Goal: Find specific page/section: Find specific page/section

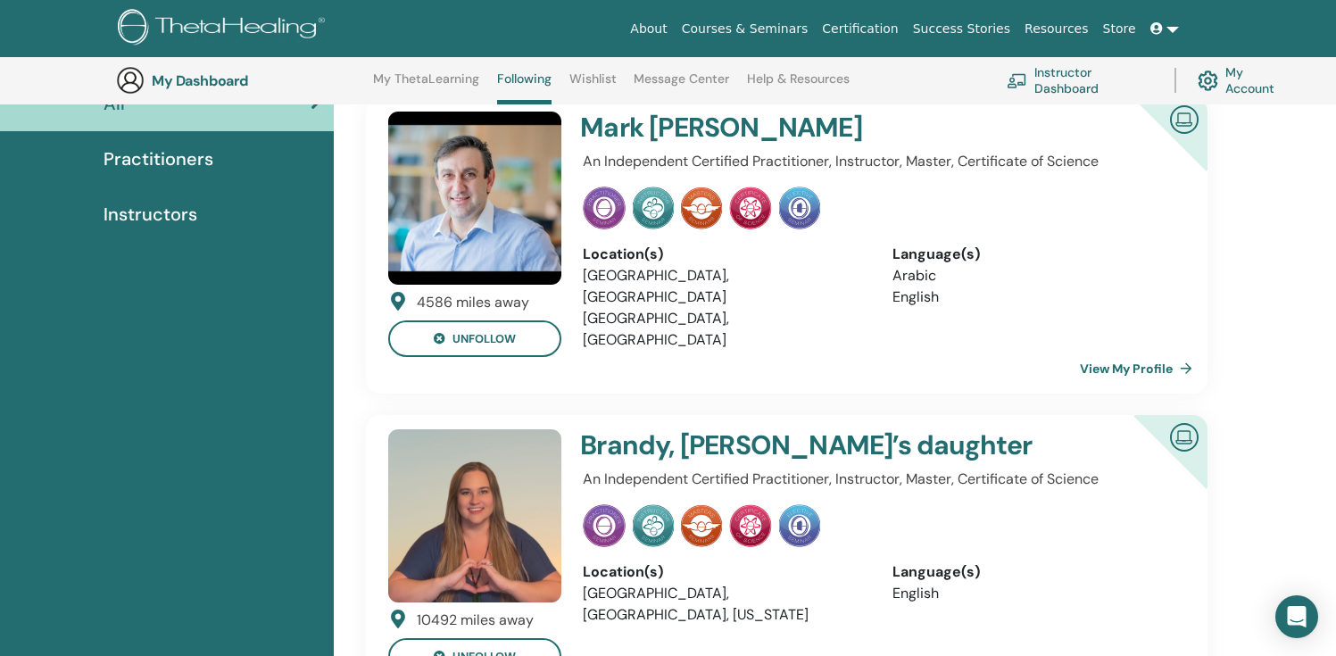
scroll to position [2, 0]
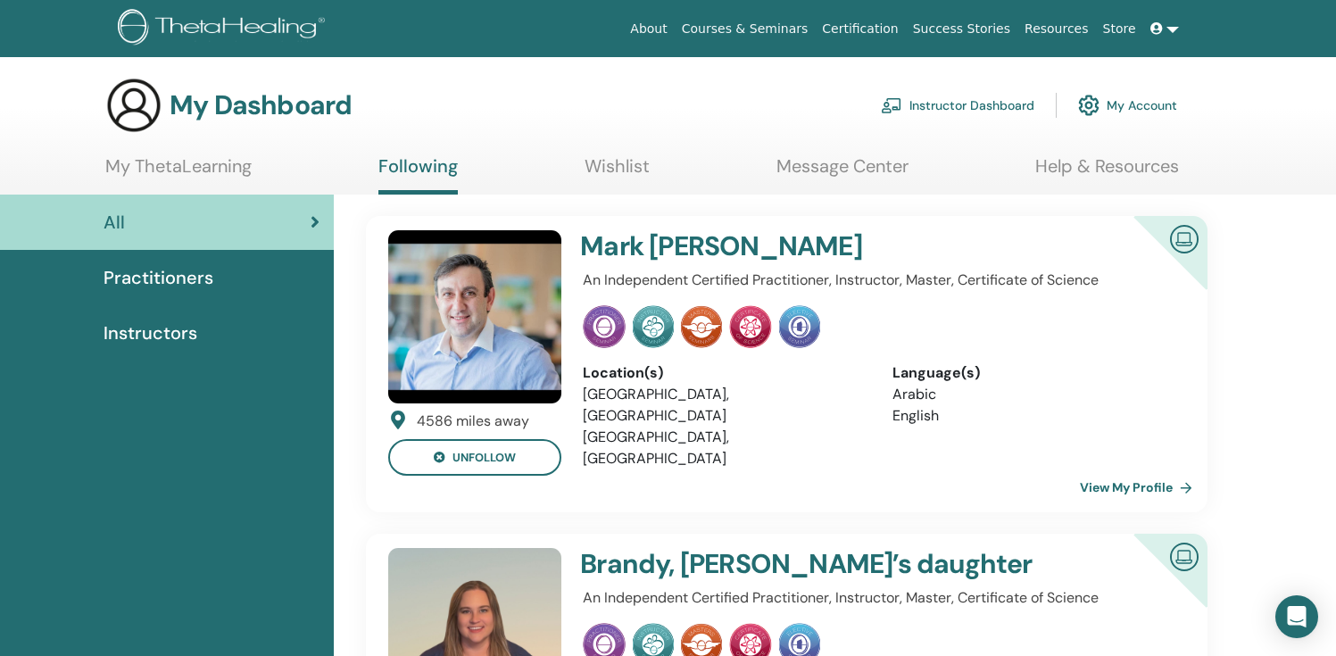
click at [1143, 469] on link "View My Profile" at bounding box center [1140, 487] width 120 height 36
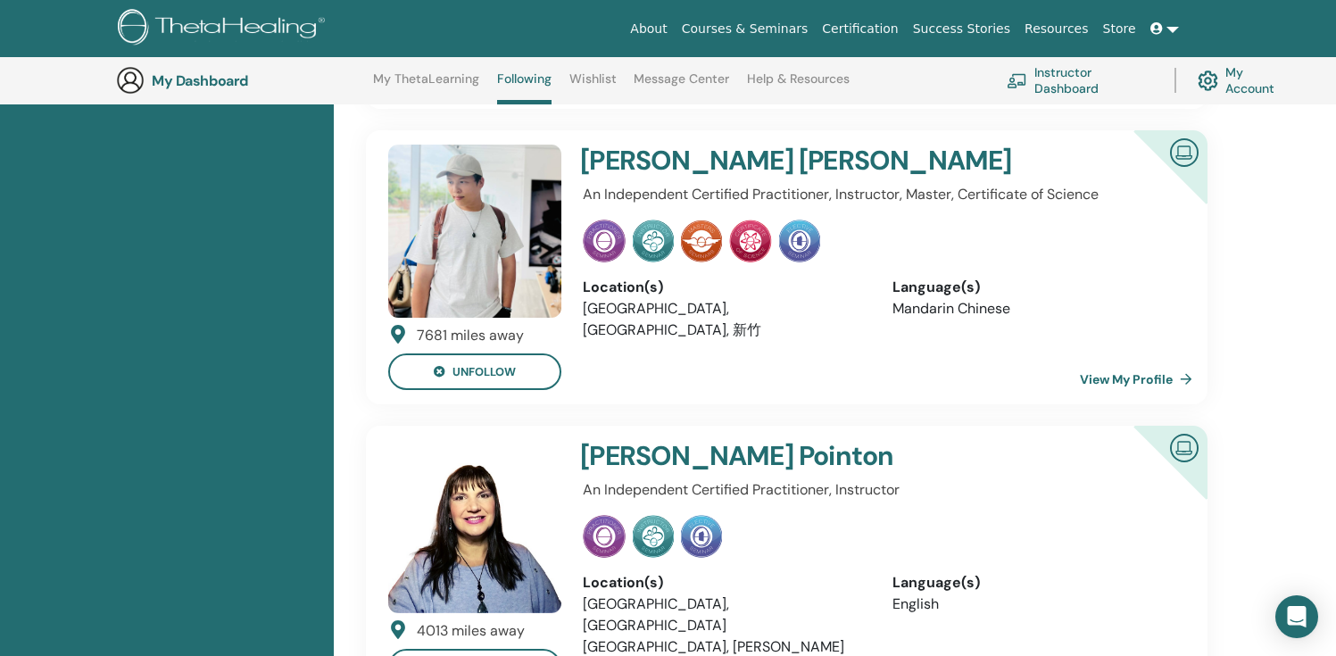
scroll to position [2808, 0]
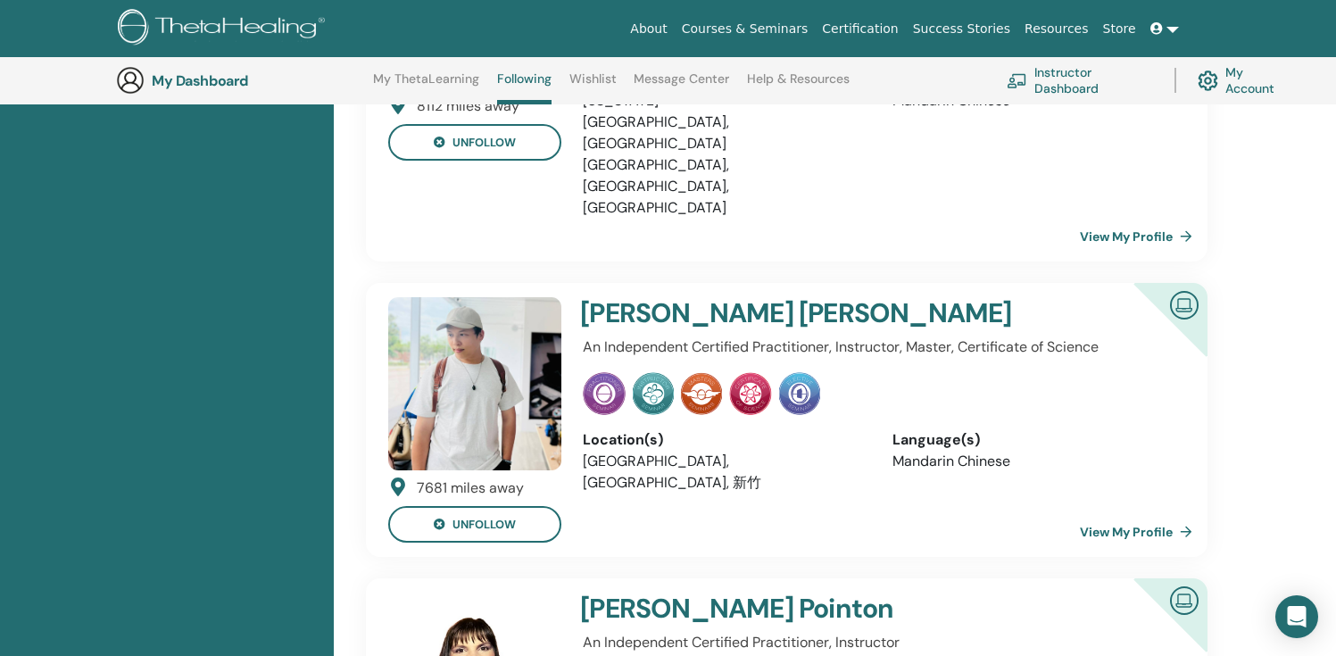
scroll to position [2651, 0]
